Goal: Transaction & Acquisition: Purchase product/service

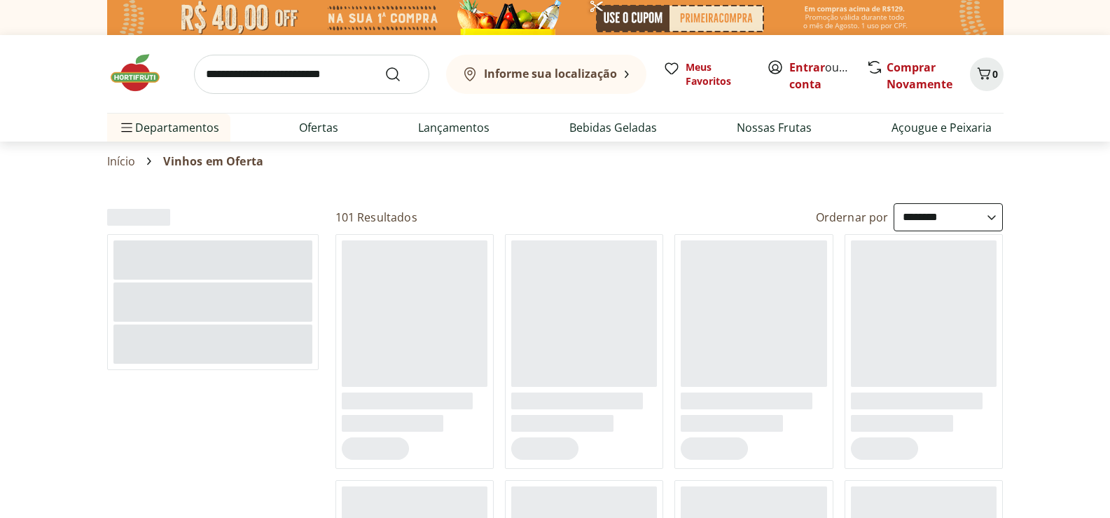
select select "**********"
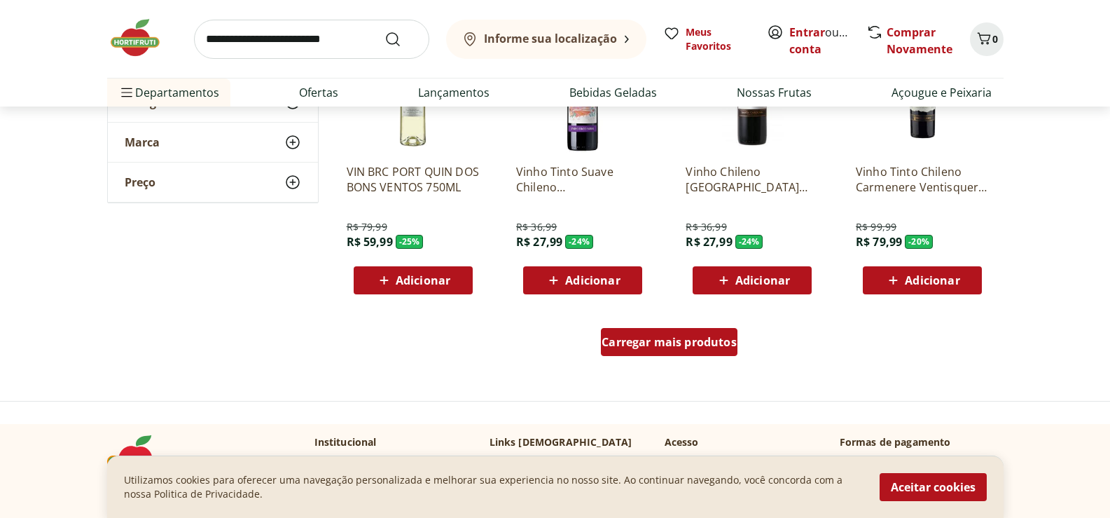
scroll to position [841, 0]
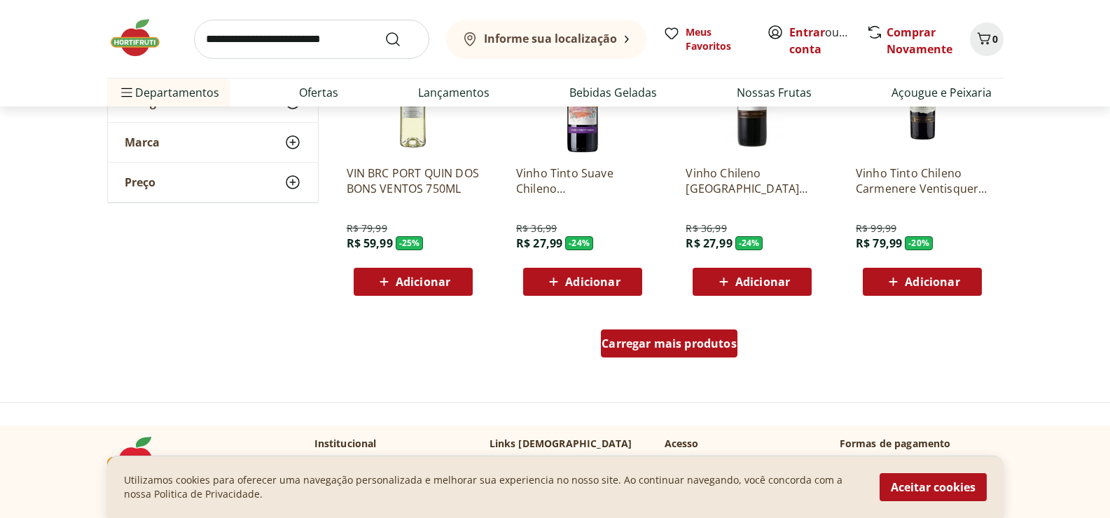
click at [643, 343] on span "Carregar mais produtos" at bounding box center [669, 343] width 135 height 11
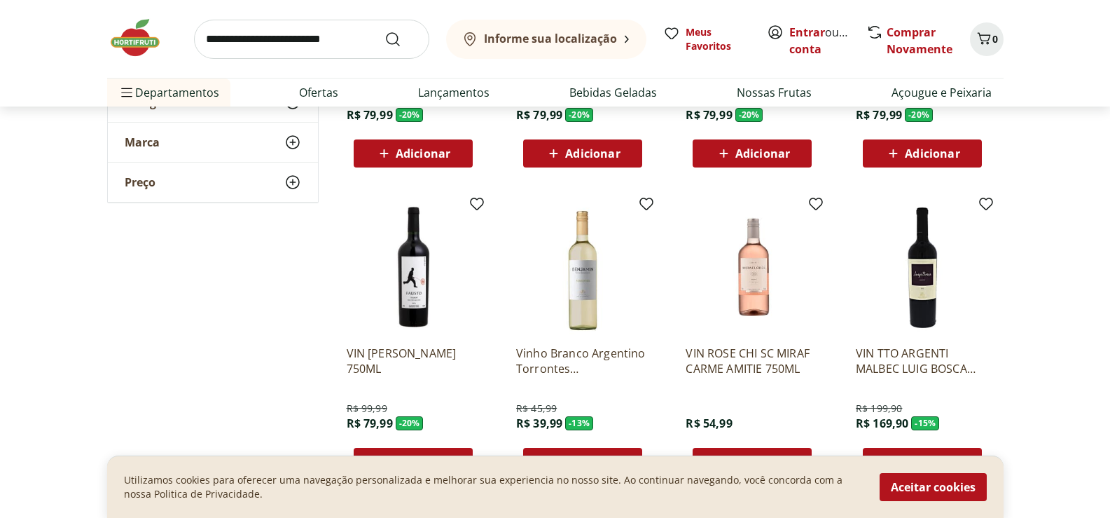
scroll to position [1681, 0]
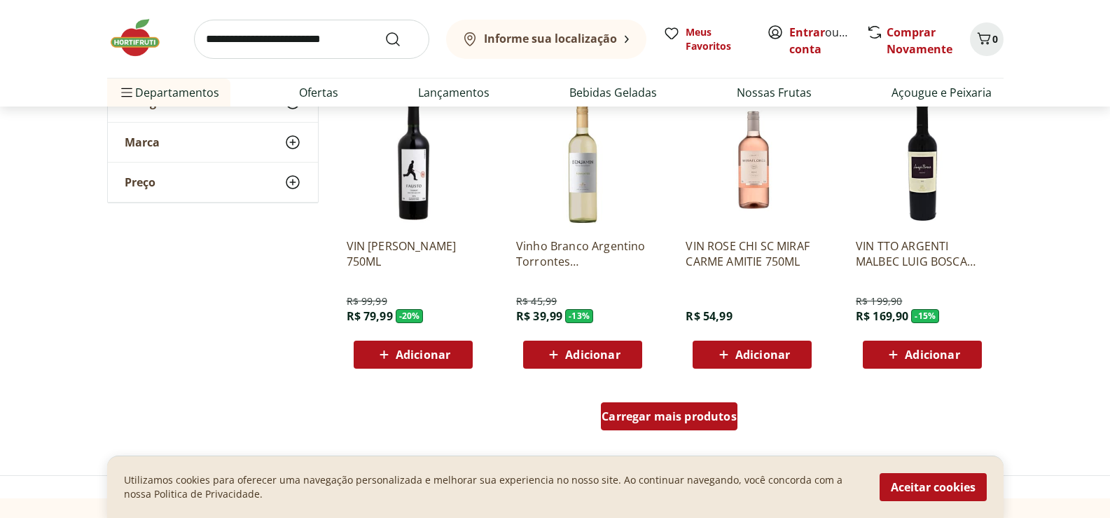
click at [718, 415] on span "Carregar mais produtos" at bounding box center [669, 415] width 135 height 11
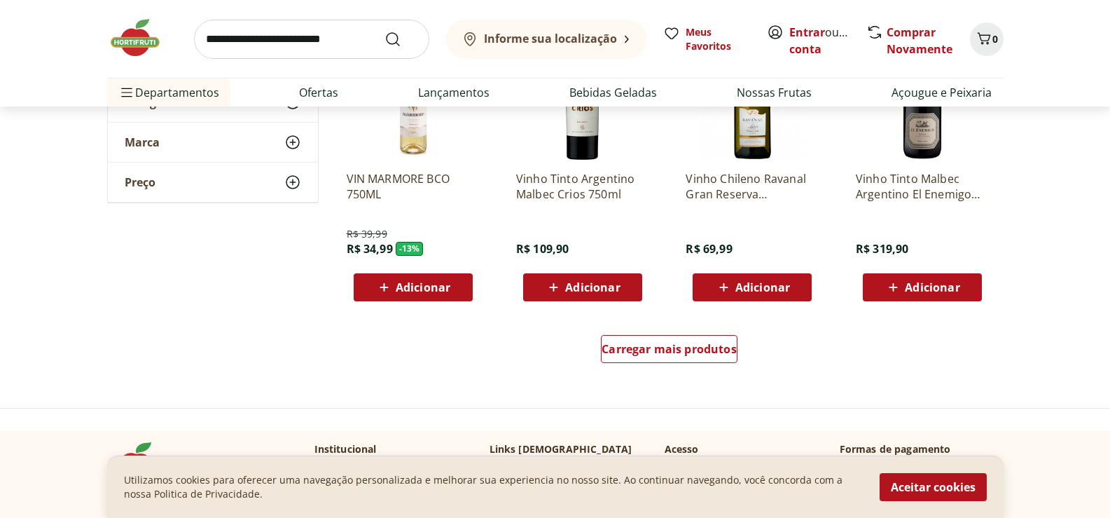
scroll to position [2732, 0]
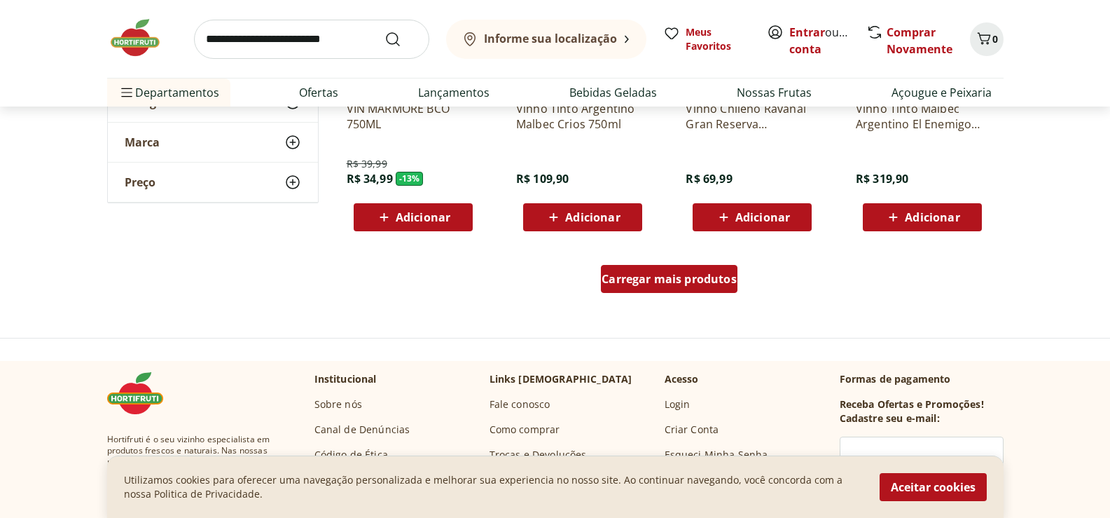
click at [690, 277] on span "Carregar mais produtos" at bounding box center [669, 278] width 135 height 11
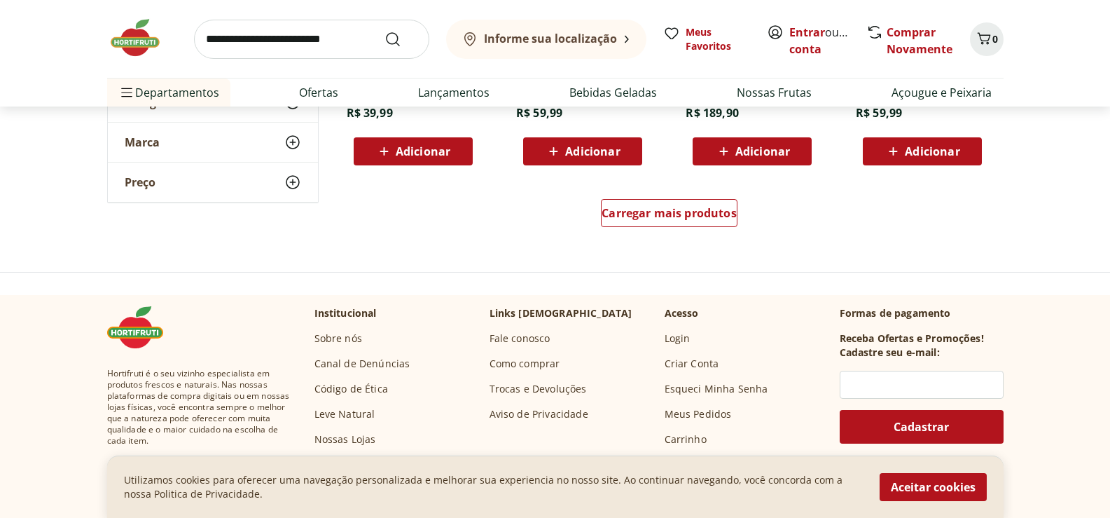
scroll to position [3642, 0]
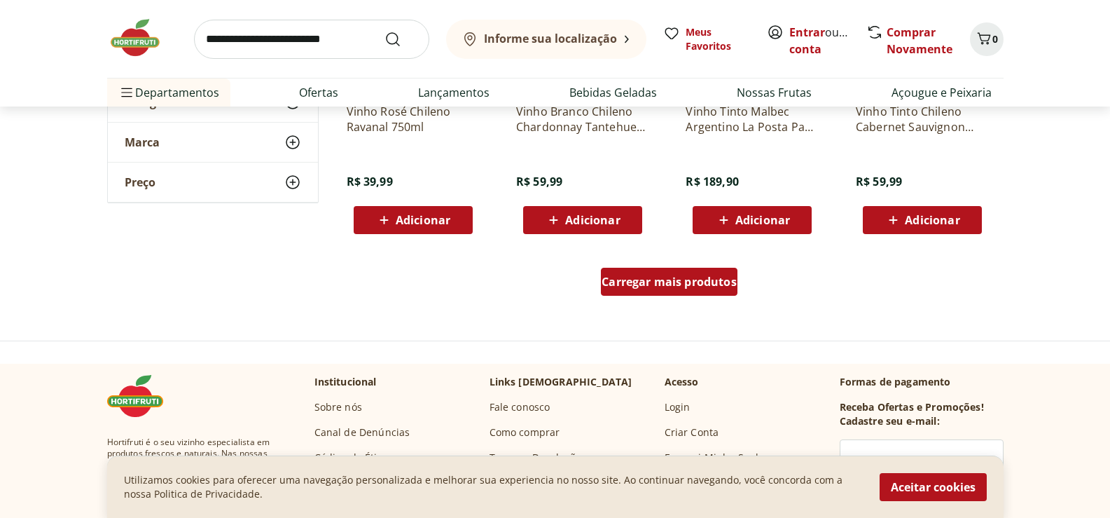
click at [693, 272] on div "Carregar mais produtos" at bounding box center [669, 282] width 137 height 28
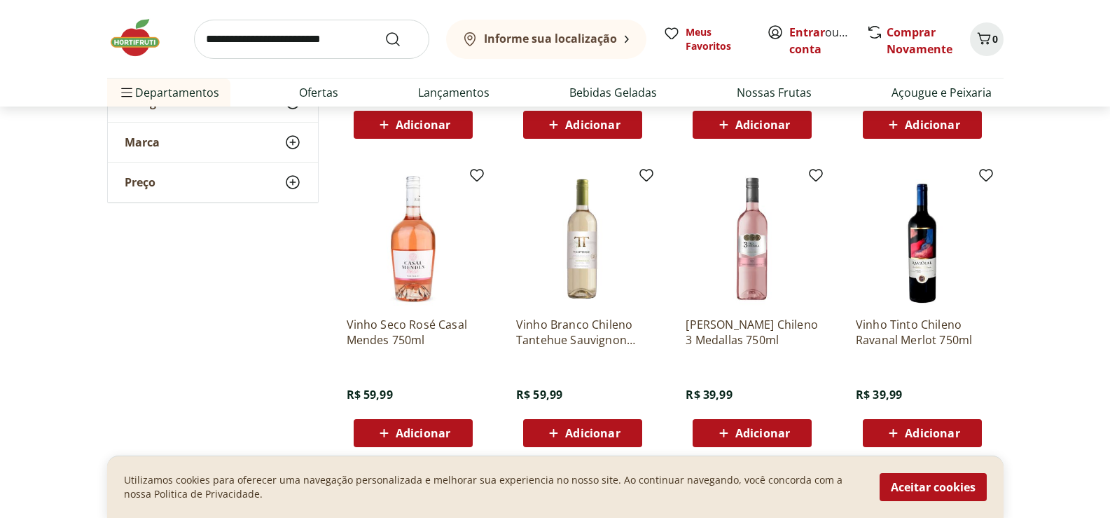
scroll to position [4413, 0]
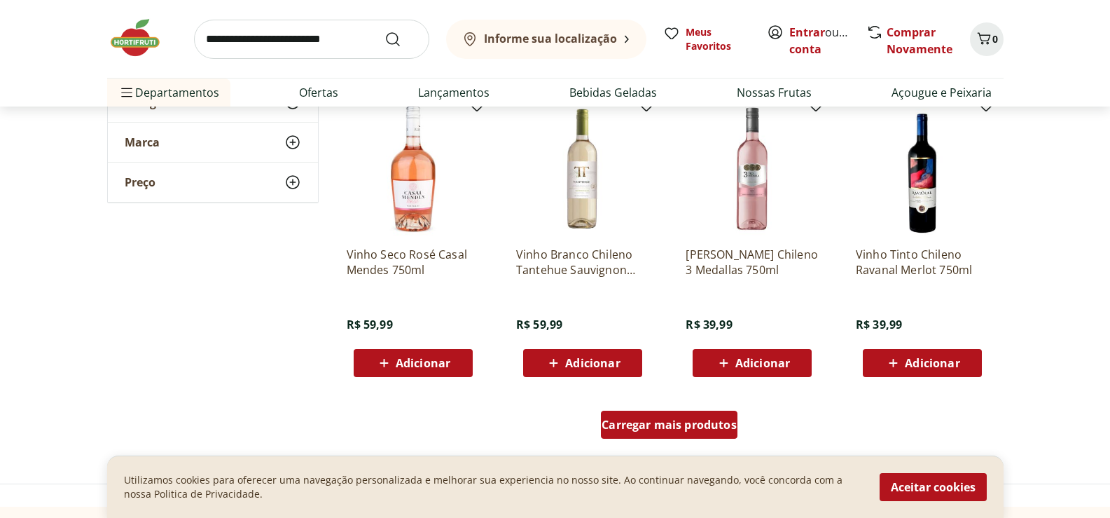
click at [715, 426] on span "Carregar mais produtos" at bounding box center [669, 424] width 135 height 11
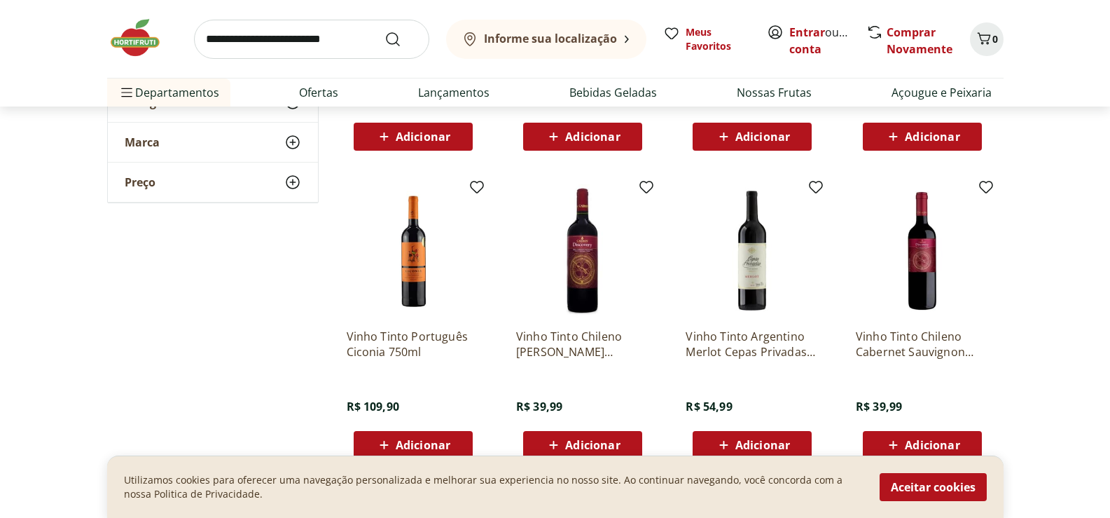
scroll to position [5323, 0]
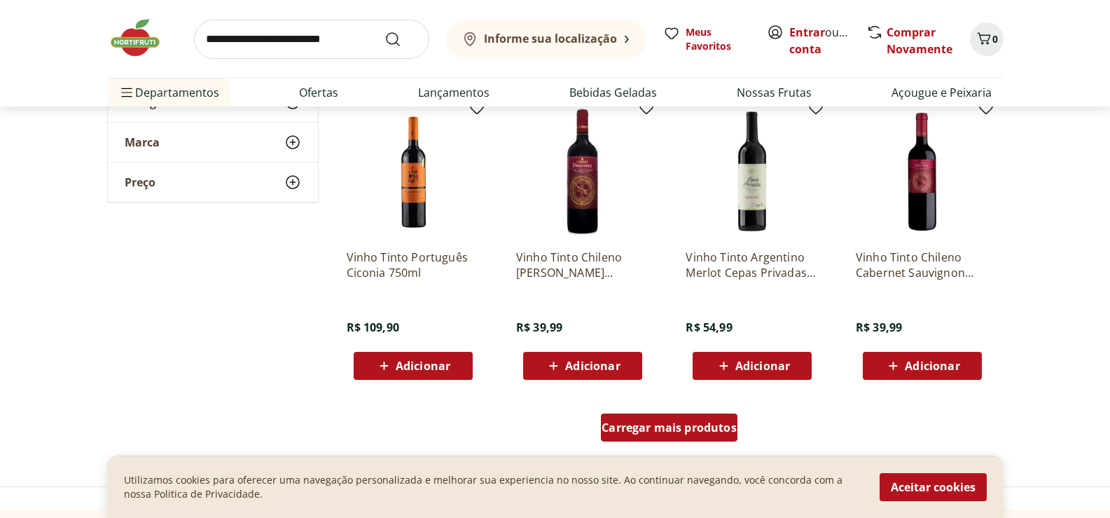
click at [691, 429] on span "Carregar mais produtos" at bounding box center [669, 427] width 135 height 11
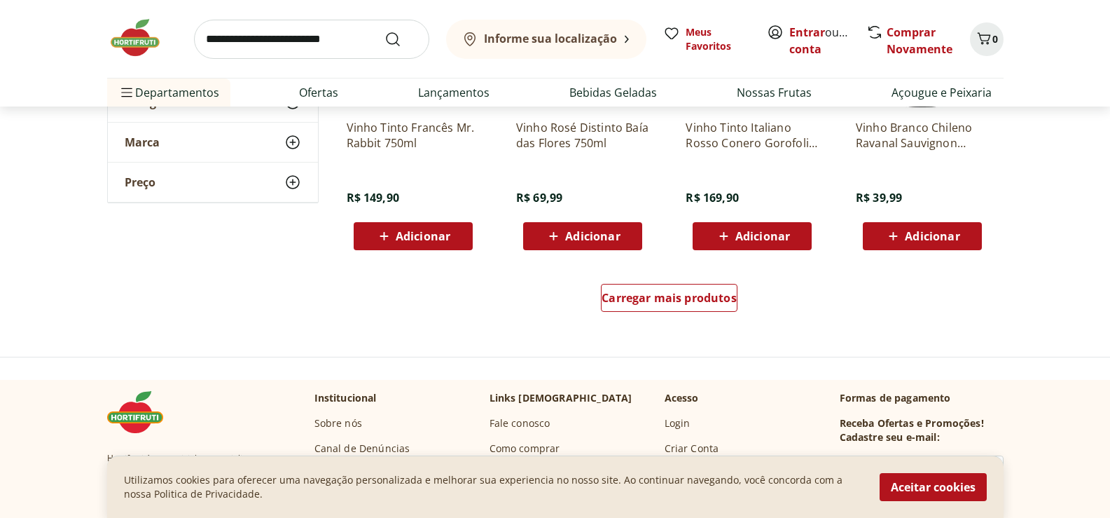
scroll to position [6374, 0]
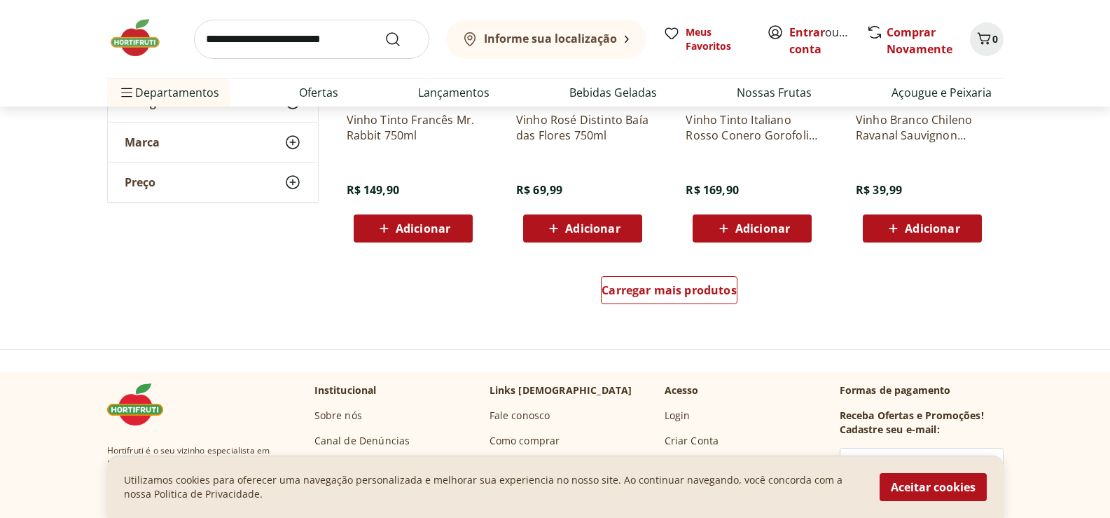
click at [742, 295] on div "Carregar mais produtos" at bounding box center [669, 292] width 679 height 67
click at [733, 292] on span "Carregar mais produtos" at bounding box center [669, 289] width 135 height 11
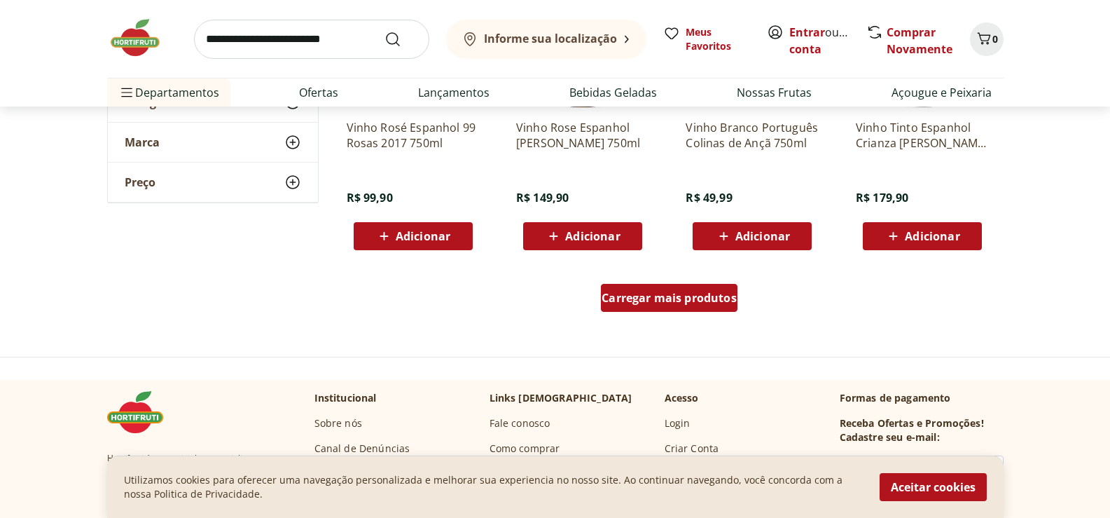
scroll to position [7215, 0]
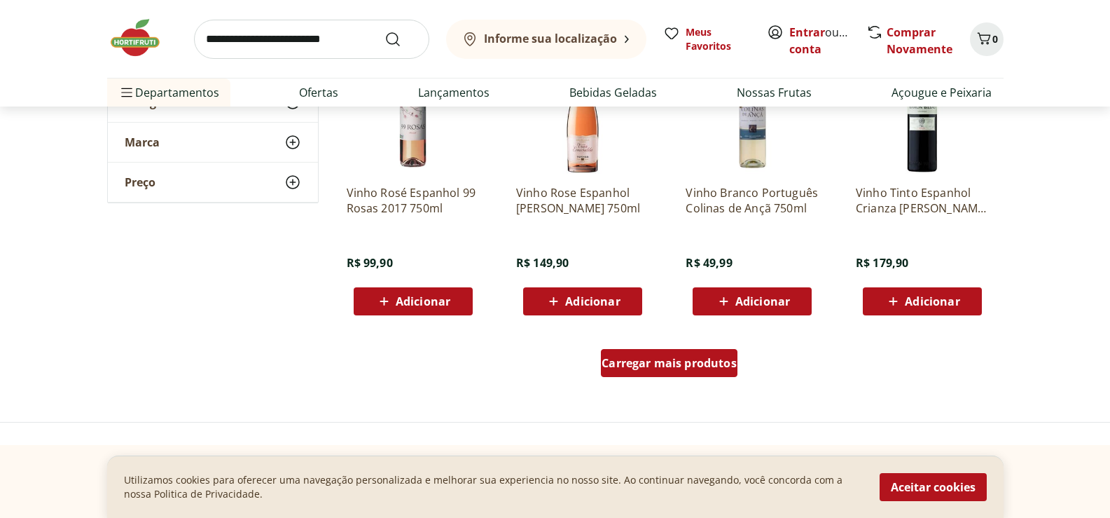
click at [691, 349] on div "Carregar mais produtos" at bounding box center [669, 363] width 137 height 28
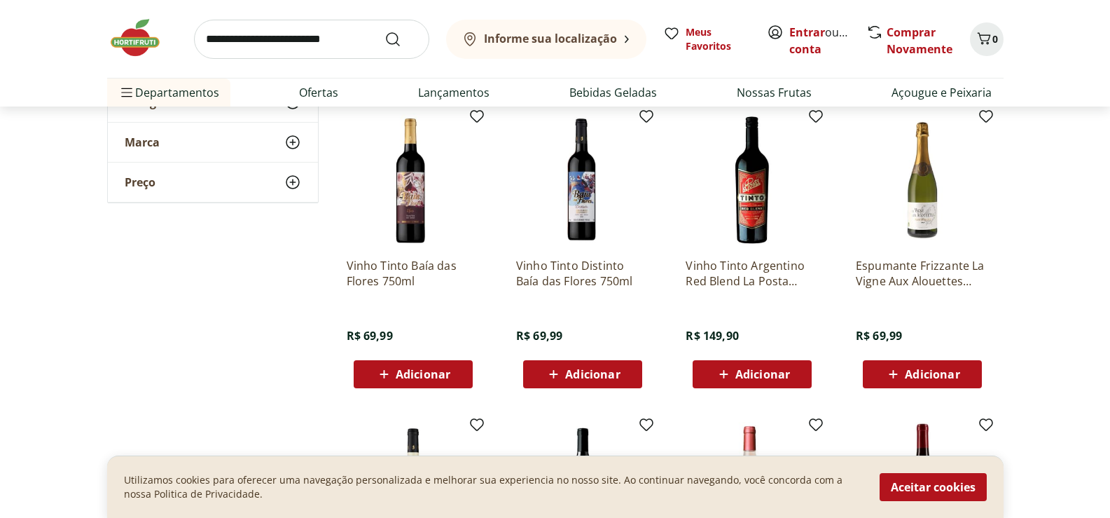
scroll to position [6514, 0]
